Goal: Find specific page/section: Find specific page/section

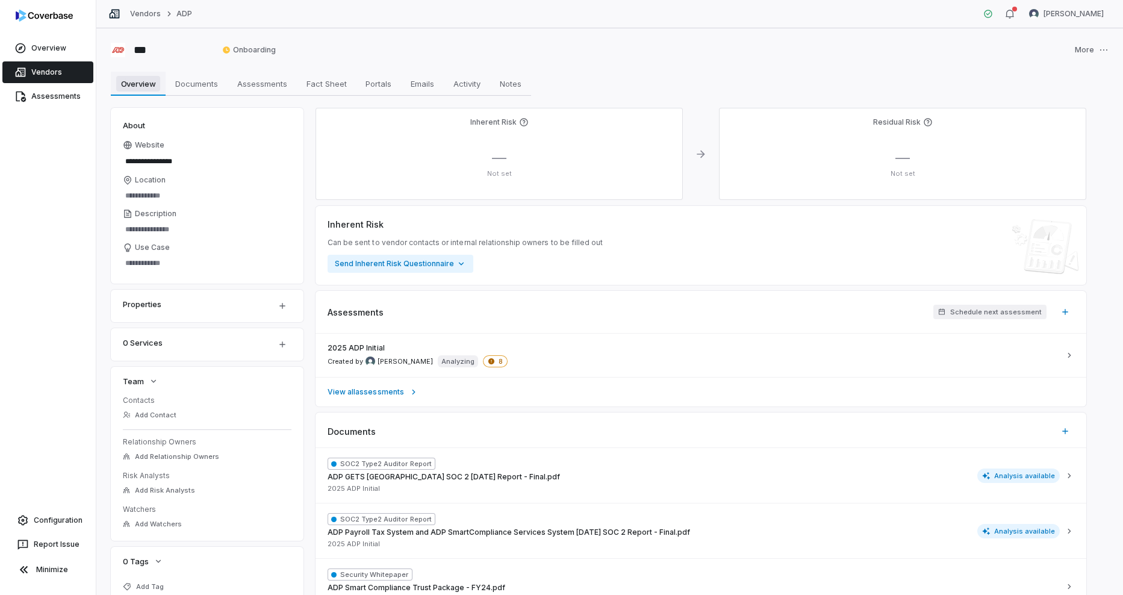
click at [140, 86] on span "Overview" at bounding box center [138, 84] width 45 height 16
type textarea "*"
click at [49, 91] on link "Assessments" at bounding box center [47, 97] width 91 height 22
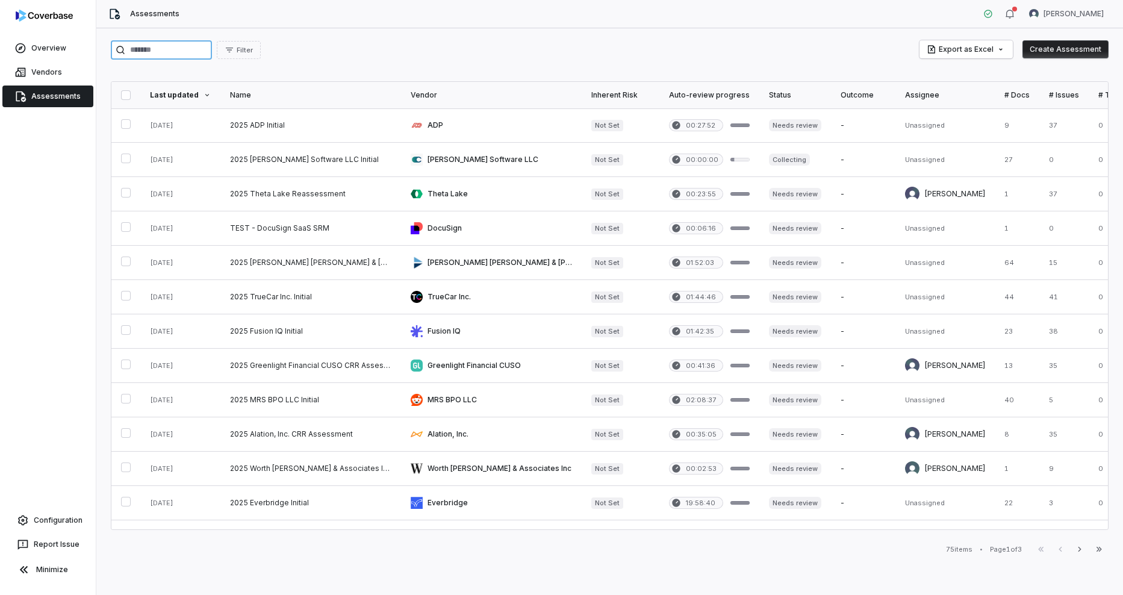
click at [183, 57] on input "search" at bounding box center [161, 49] width 101 height 19
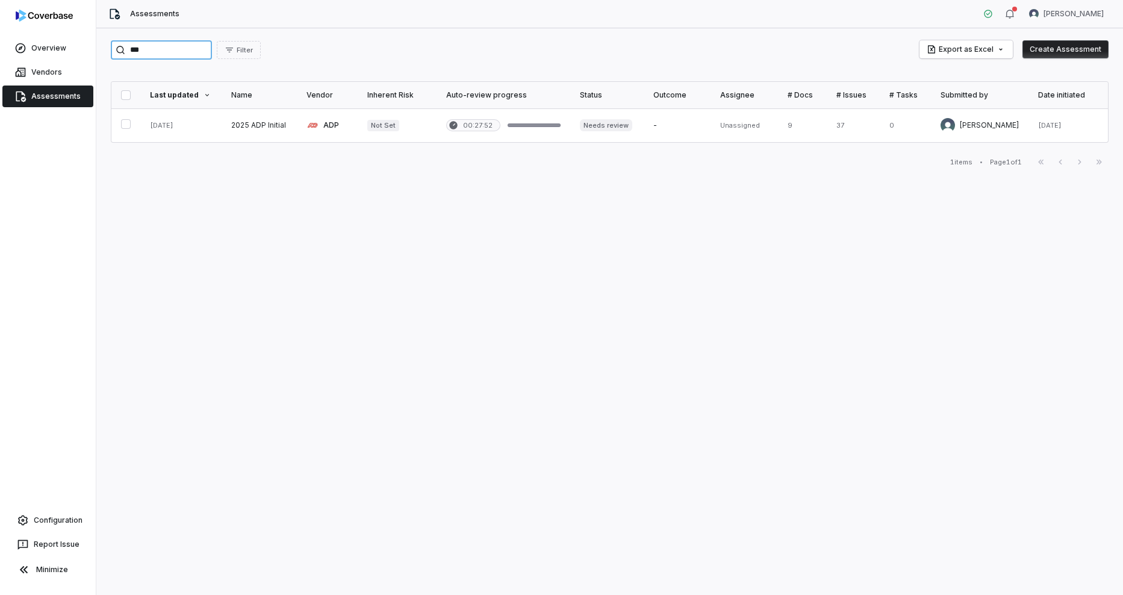
type input "***"
click at [178, 123] on link at bounding box center [180, 125] width 81 height 34
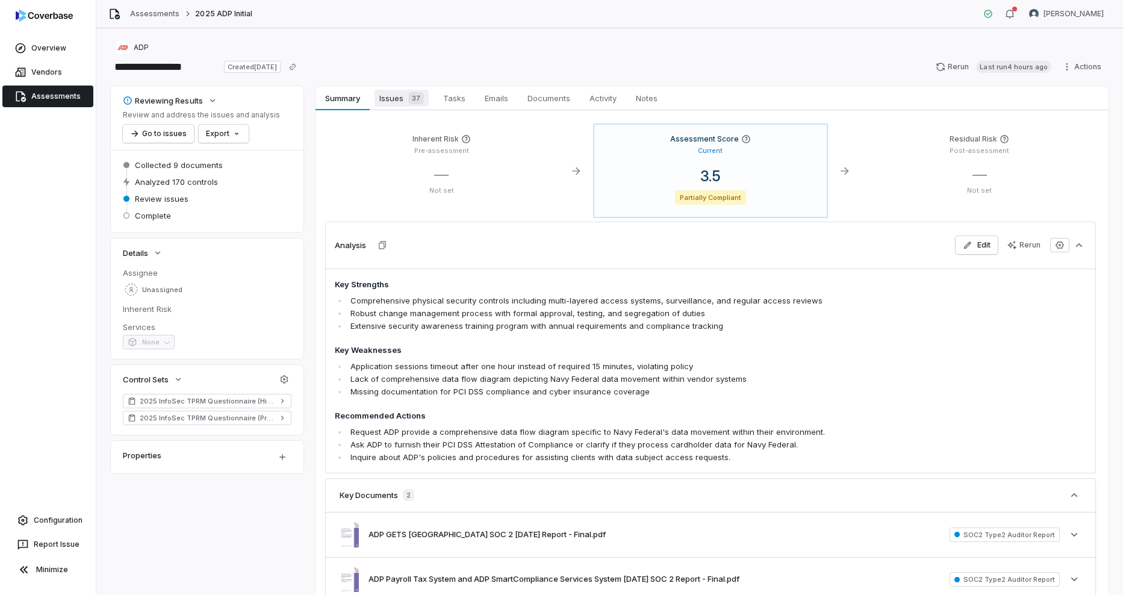
click at [387, 96] on span "Issues 37" at bounding box center [402, 98] width 54 height 17
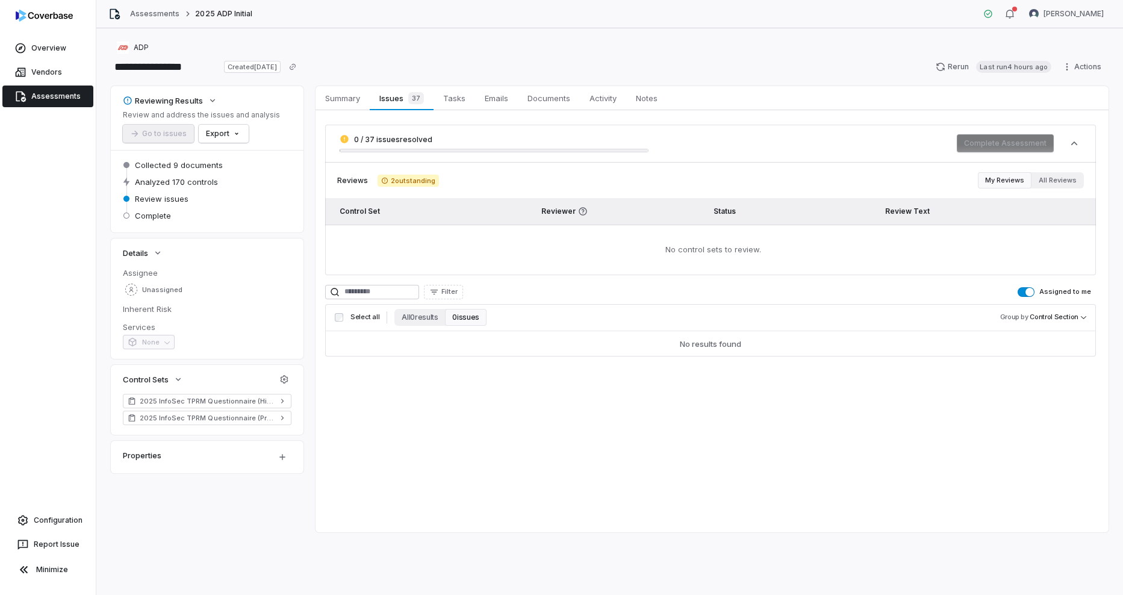
click at [1024, 296] on button "Assigned to me" at bounding box center [1026, 292] width 17 height 10
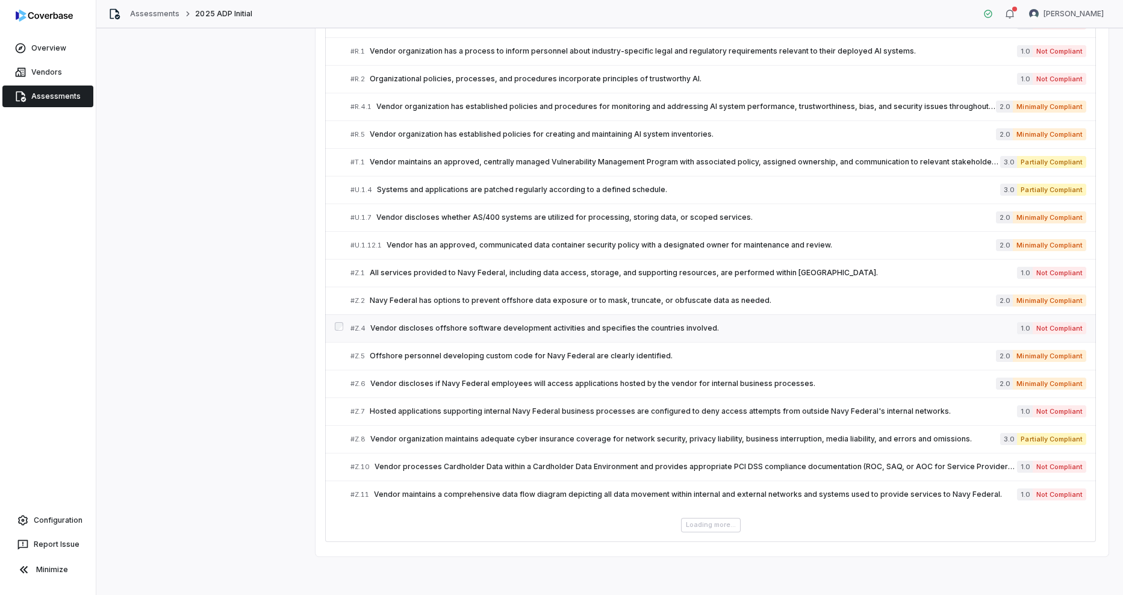
scroll to position [877, 0]
